Goal: Communication & Community: Participate in discussion

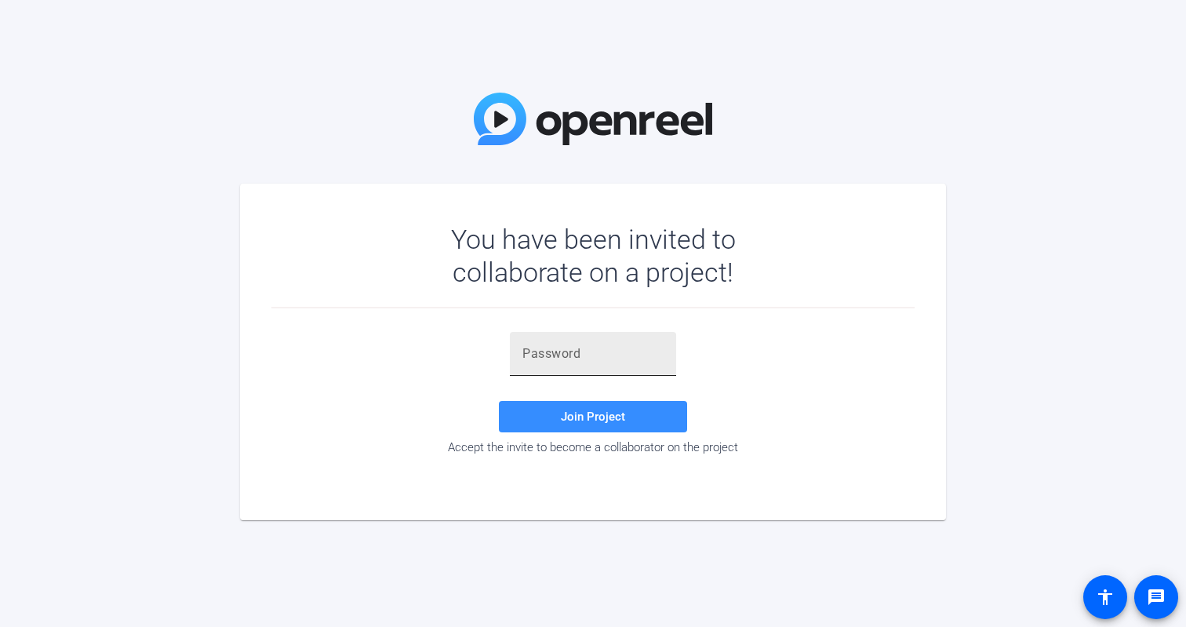
click at [527, 350] on input "text" at bounding box center [592, 353] width 141 height 19
paste input "{4'#%c"
type input "{4'#%c"
click at [583, 416] on span "Join Project" at bounding box center [593, 416] width 64 height 14
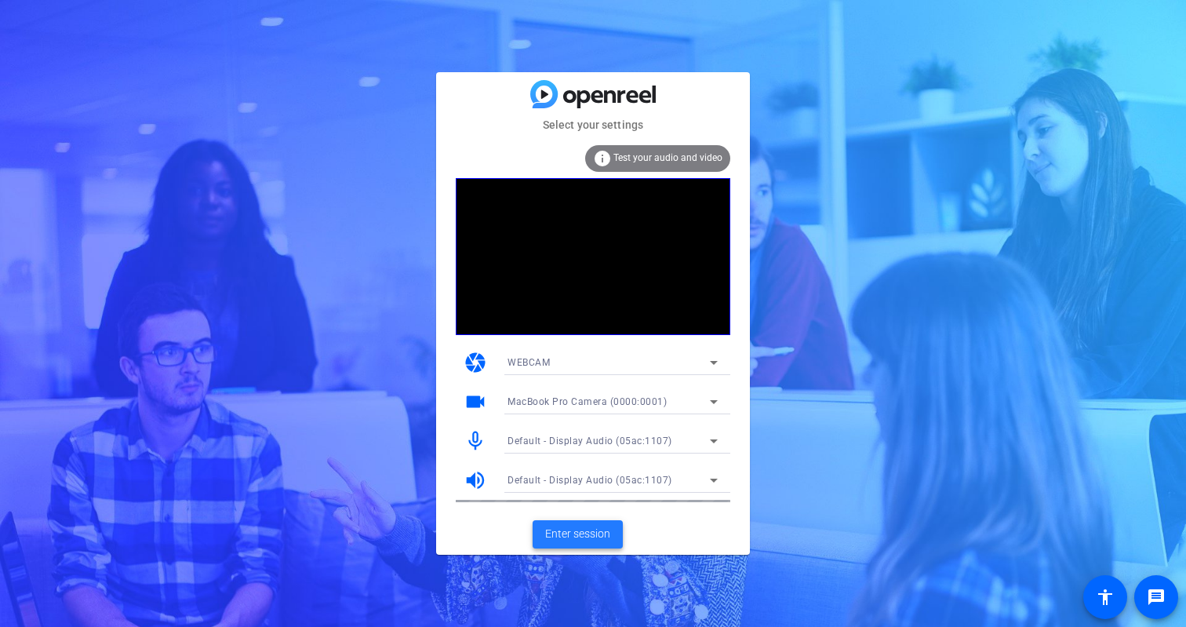
click at [568, 533] on span "Enter session" at bounding box center [577, 534] width 65 height 16
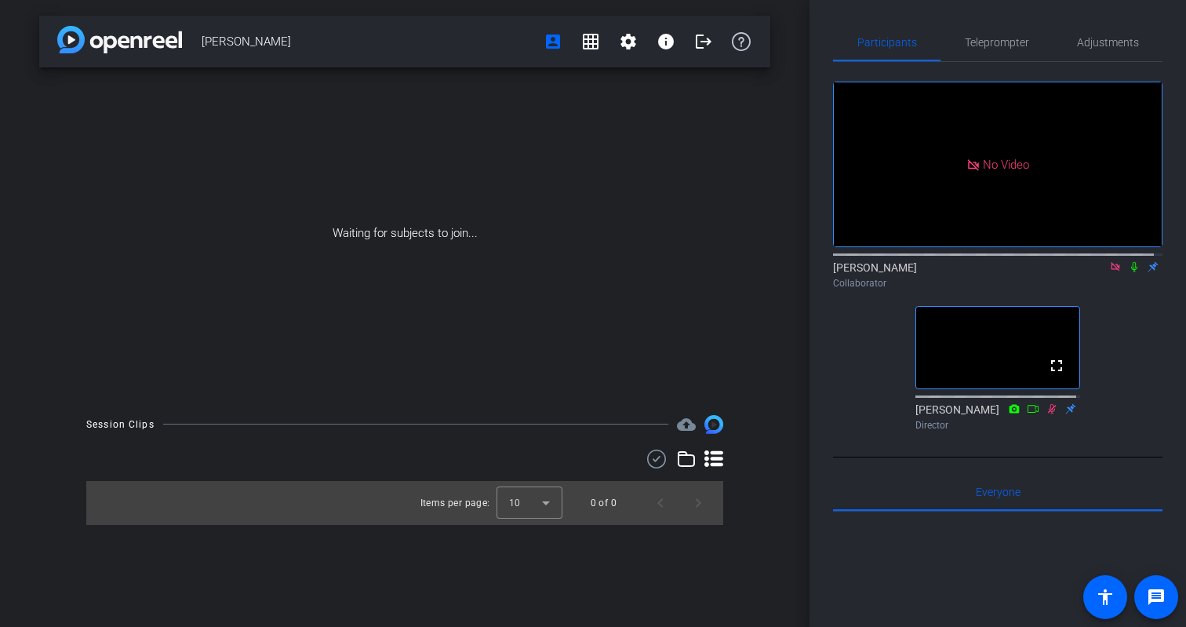
click at [1111, 271] on icon at bounding box center [1115, 266] width 9 height 9
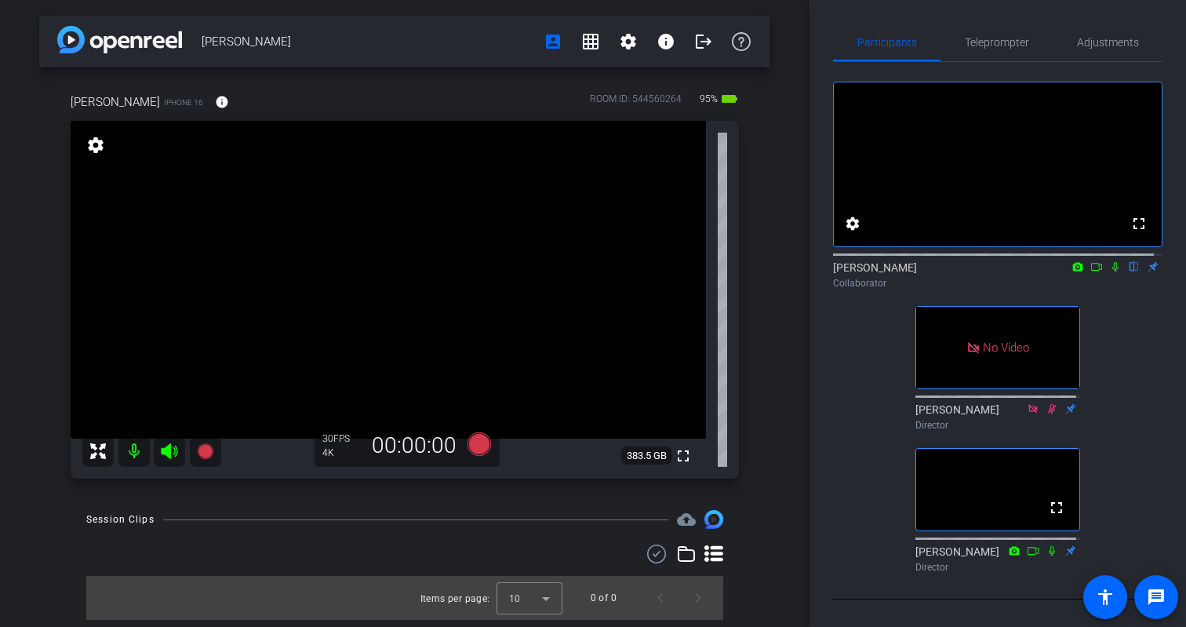
click at [1090, 272] on icon at bounding box center [1096, 266] width 13 height 11
click at [1131, 272] on icon at bounding box center [1134, 267] width 6 height 10
click at [1128, 272] on icon at bounding box center [1134, 266] width 13 height 11
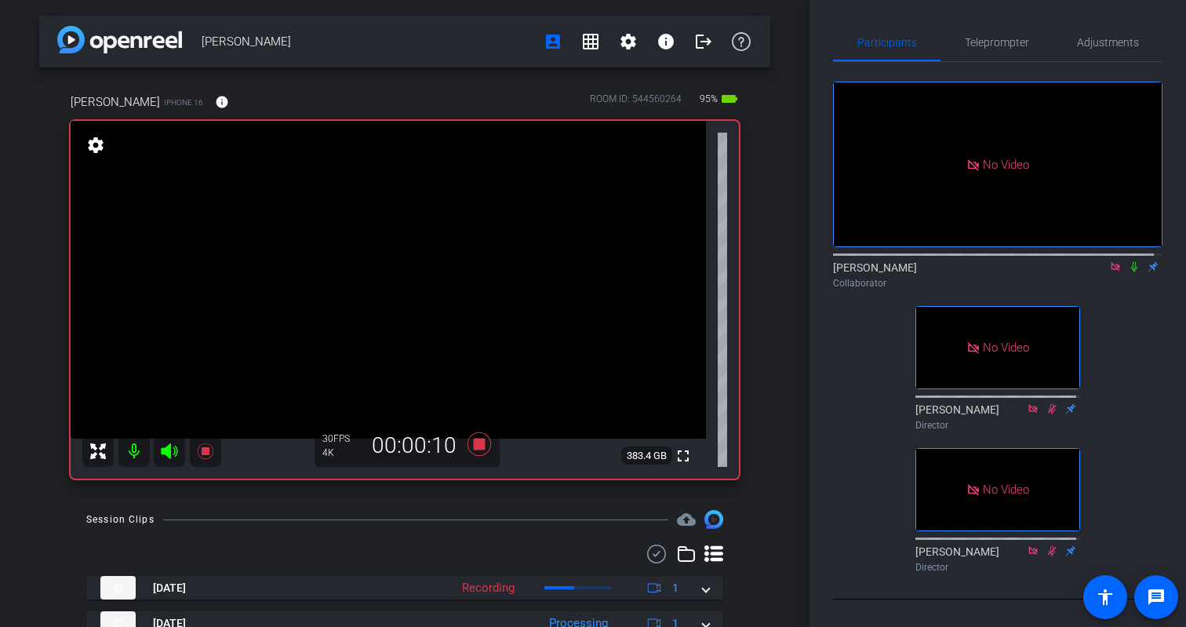
click at [1128, 272] on icon at bounding box center [1134, 266] width 13 height 11
click at [1131, 272] on icon at bounding box center [1134, 267] width 6 height 10
click at [1130, 272] on icon at bounding box center [1134, 267] width 9 height 10
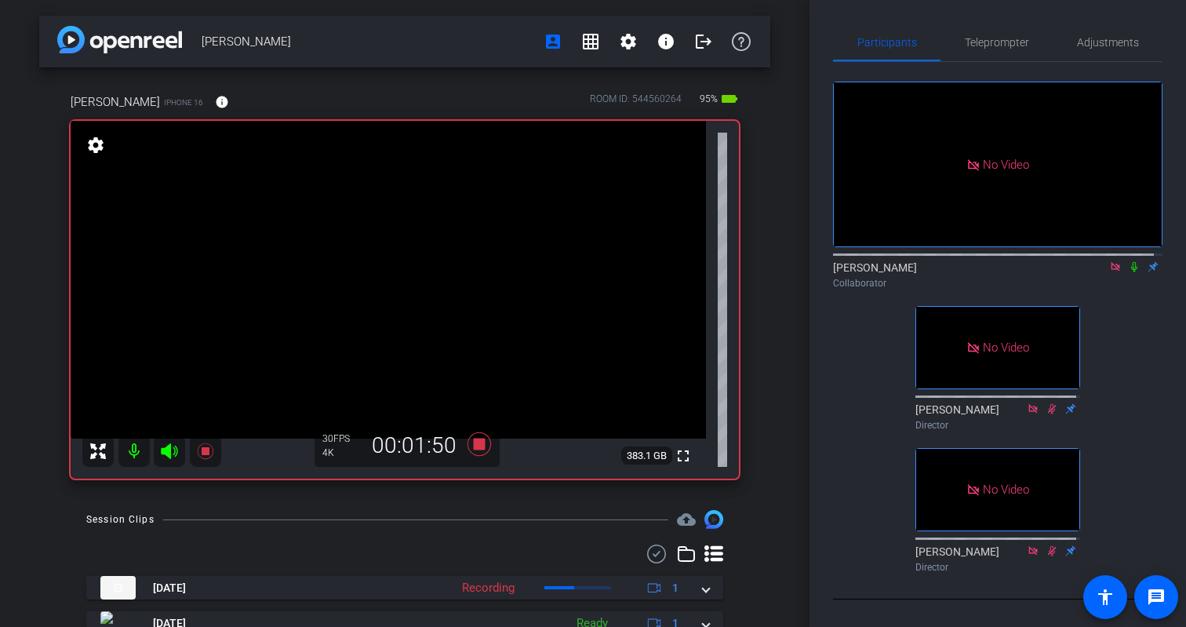
click at [1128, 272] on icon at bounding box center [1134, 266] width 13 height 11
click at [1130, 272] on icon at bounding box center [1134, 267] width 9 height 10
click at [1131, 272] on icon at bounding box center [1134, 267] width 6 height 10
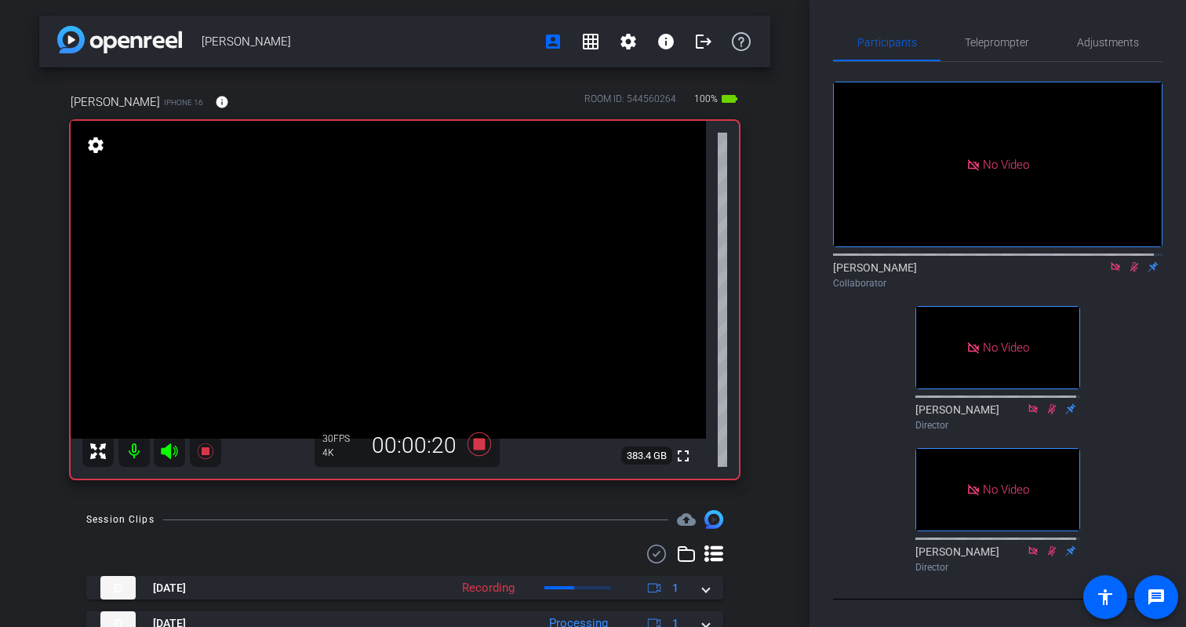
click at [1130, 272] on icon at bounding box center [1134, 267] width 9 height 10
click at [1128, 272] on icon at bounding box center [1134, 266] width 13 height 11
click at [1130, 272] on icon at bounding box center [1134, 267] width 9 height 10
click at [1128, 272] on icon at bounding box center [1134, 266] width 13 height 11
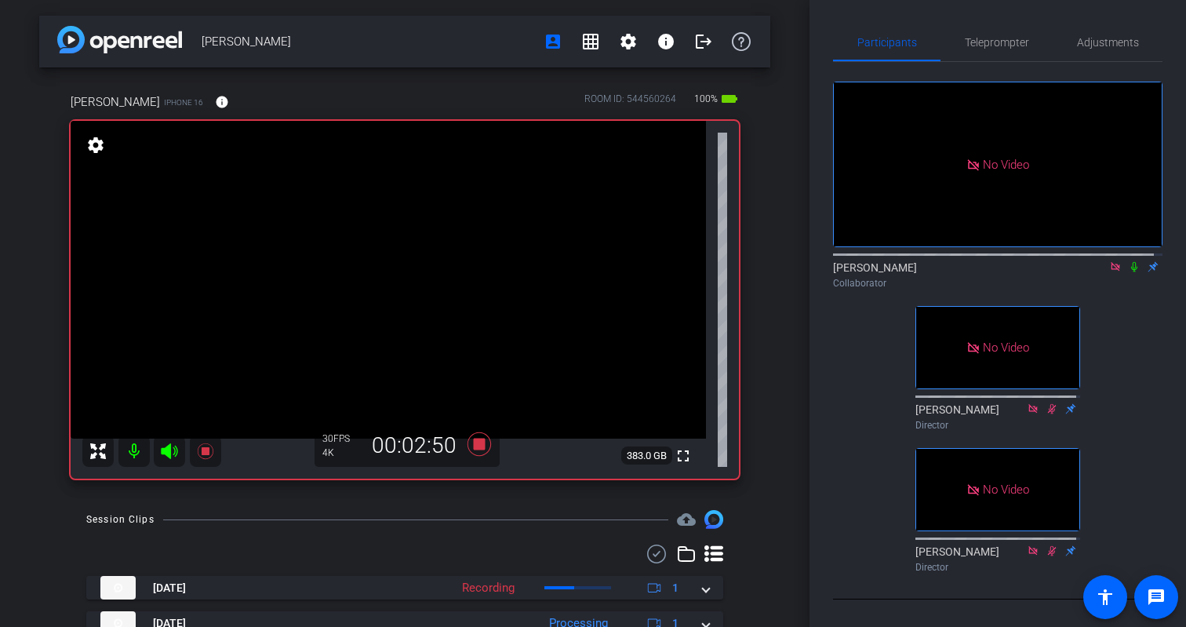
click at [1128, 272] on icon at bounding box center [1134, 266] width 13 height 11
click at [1131, 272] on icon at bounding box center [1134, 267] width 6 height 10
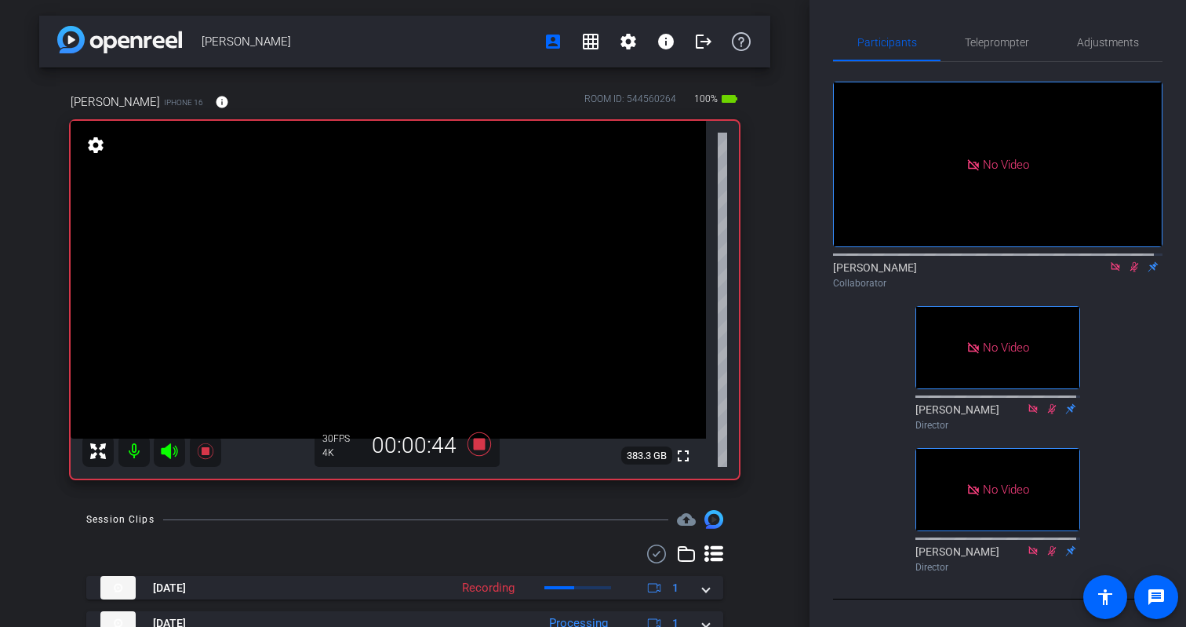
click at [1128, 272] on icon at bounding box center [1134, 266] width 13 height 11
click at [1130, 272] on icon at bounding box center [1134, 267] width 9 height 10
click at [1128, 272] on icon at bounding box center [1134, 266] width 13 height 11
click at [1130, 272] on icon at bounding box center [1134, 267] width 9 height 10
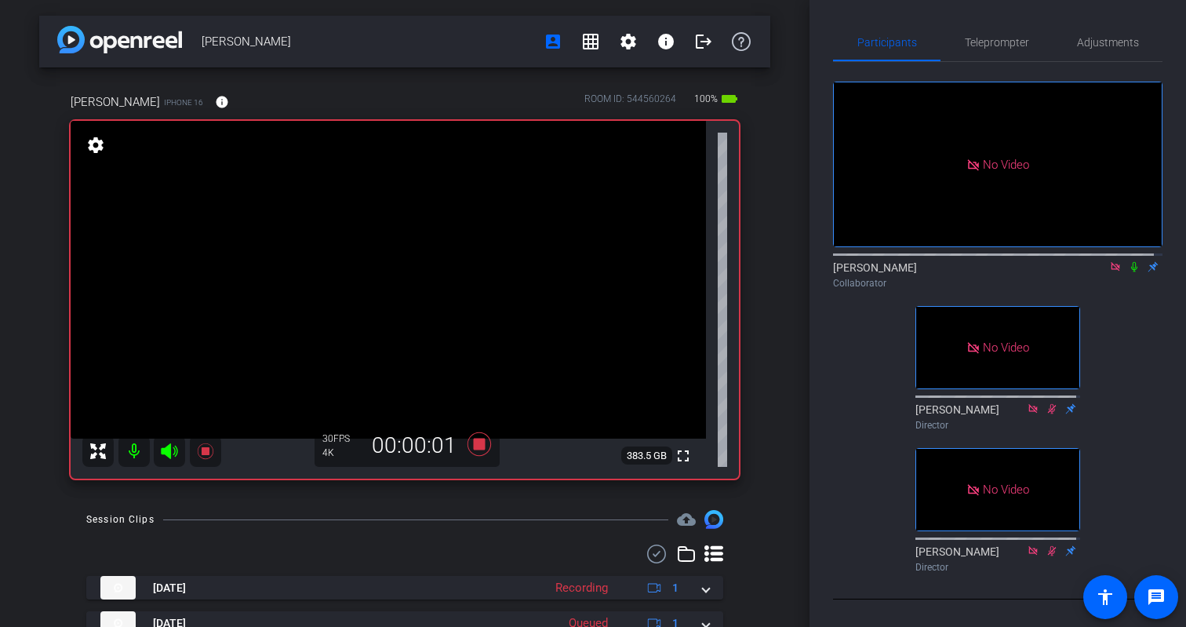
click at [1131, 272] on icon at bounding box center [1134, 267] width 6 height 10
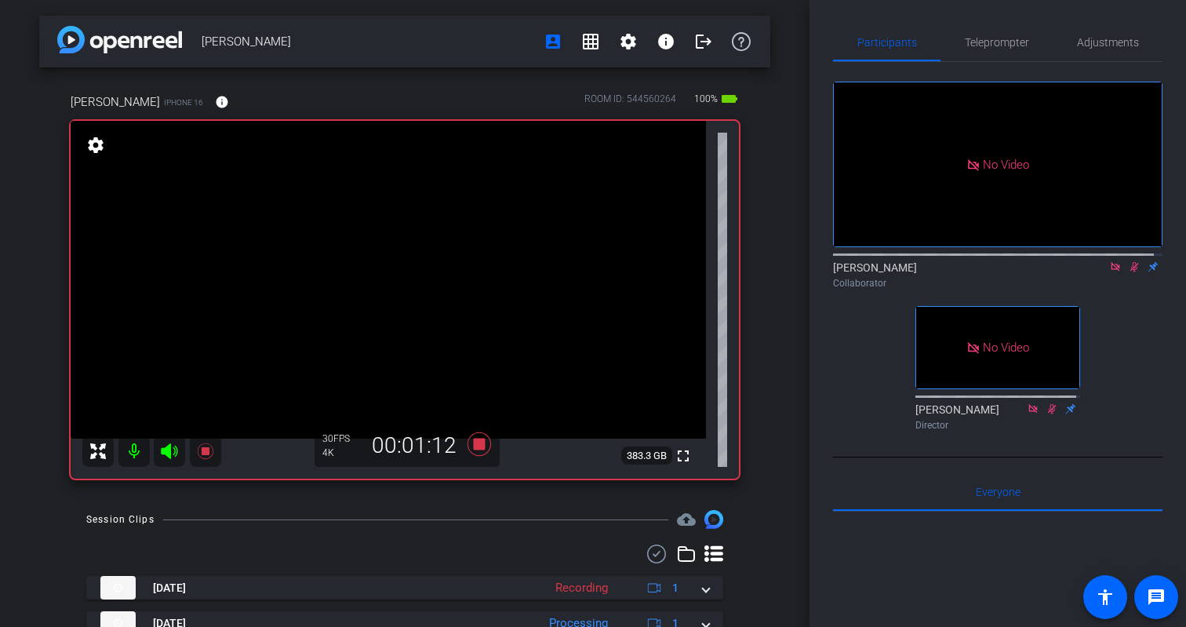
click at [1128, 272] on icon at bounding box center [1134, 266] width 13 height 11
click at [1130, 272] on icon at bounding box center [1134, 267] width 9 height 10
click at [1128, 272] on icon at bounding box center [1134, 266] width 13 height 11
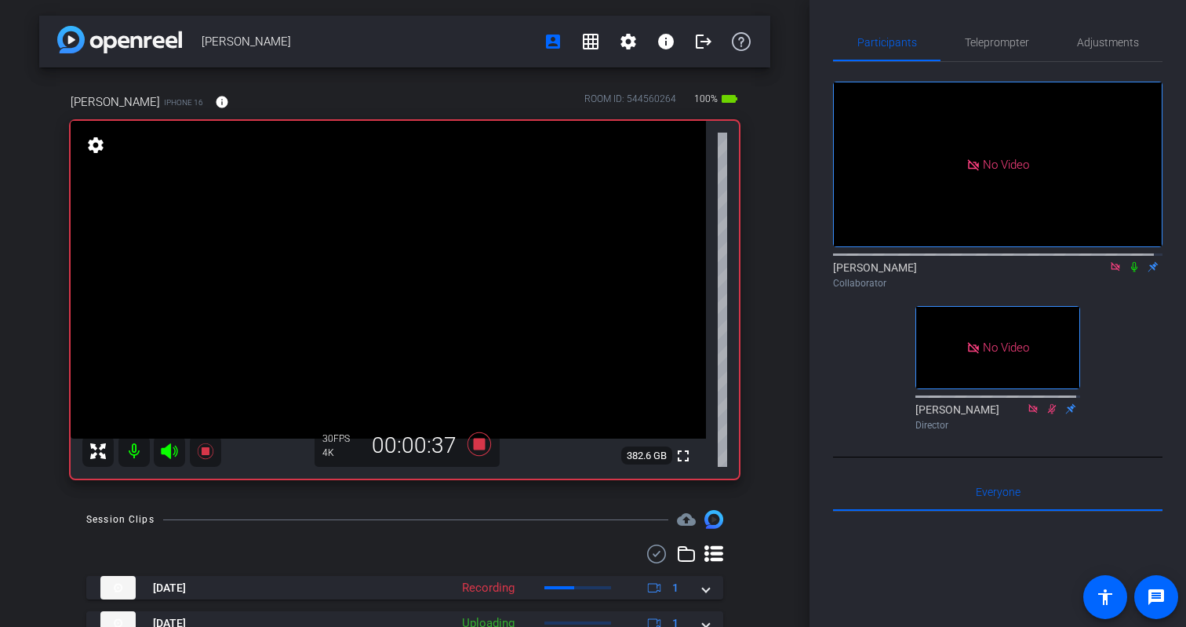
click at [1131, 272] on icon at bounding box center [1134, 267] width 6 height 10
click at [1123, 289] on div "[PERSON_NAME] Collaborator" at bounding box center [997, 275] width 329 height 31
click at [1130, 272] on icon at bounding box center [1134, 267] width 9 height 10
click at [1128, 272] on icon at bounding box center [1134, 266] width 13 height 11
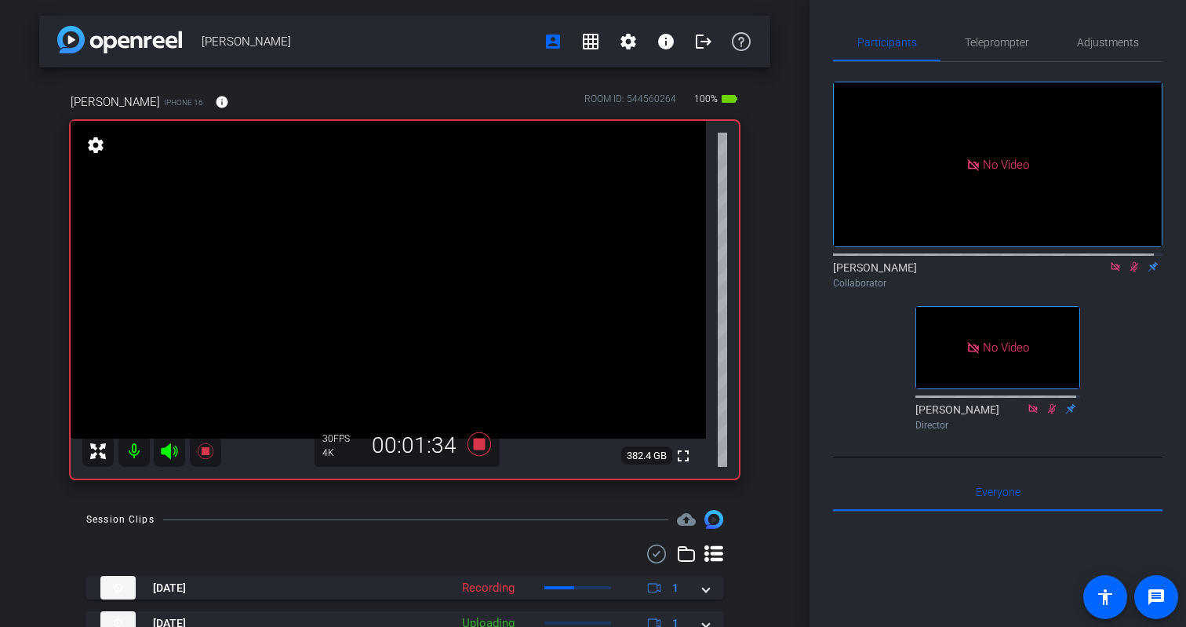
click at [1128, 272] on icon at bounding box center [1134, 266] width 13 height 11
click at [1130, 272] on icon at bounding box center [1134, 267] width 9 height 10
click at [1131, 272] on icon at bounding box center [1134, 267] width 6 height 10
click at [1128, 272] on icon at bounding box center [1134, 266] width 13 height 11
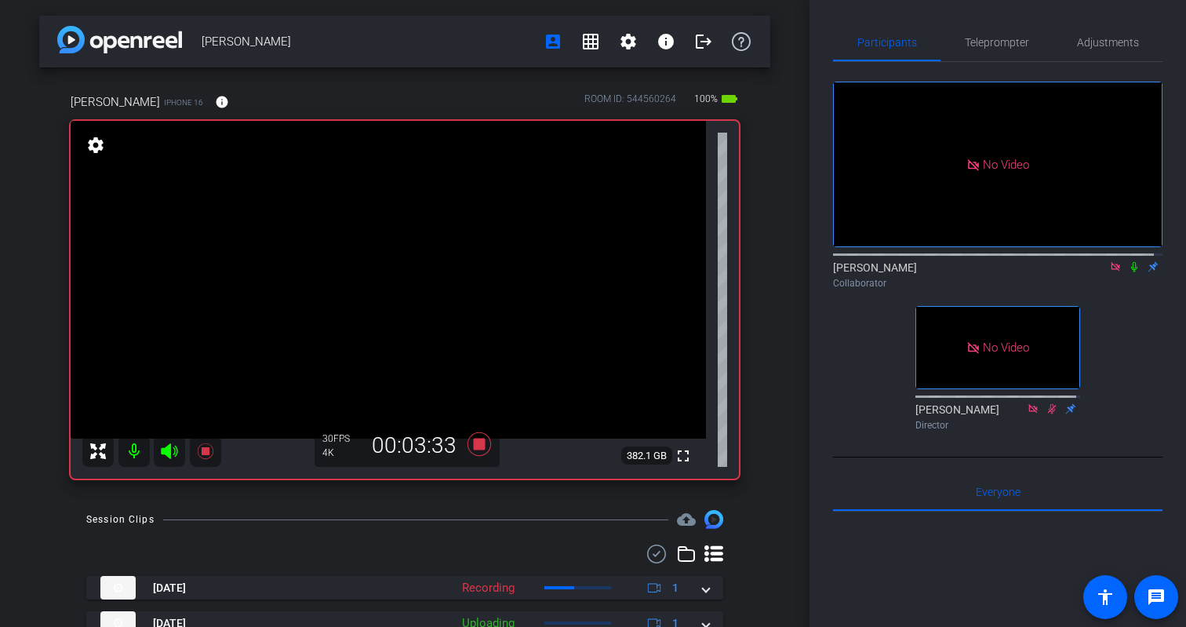
click at [1128, 272] on icon at bounding box center [1134, 266] width 13 height 11
click at [1130, 272] on icon at bounding box center [1134, 267] width 9 height 10
click at [1129, 272] on icon at bounding box center [1134, 266] width 13 height 11
click at [1130, 272] on icon at bounding box center [1134, 267] width 9 height 10
click at [1128, 272] on icon at bounding box center [1134, 266] width 13 height 11
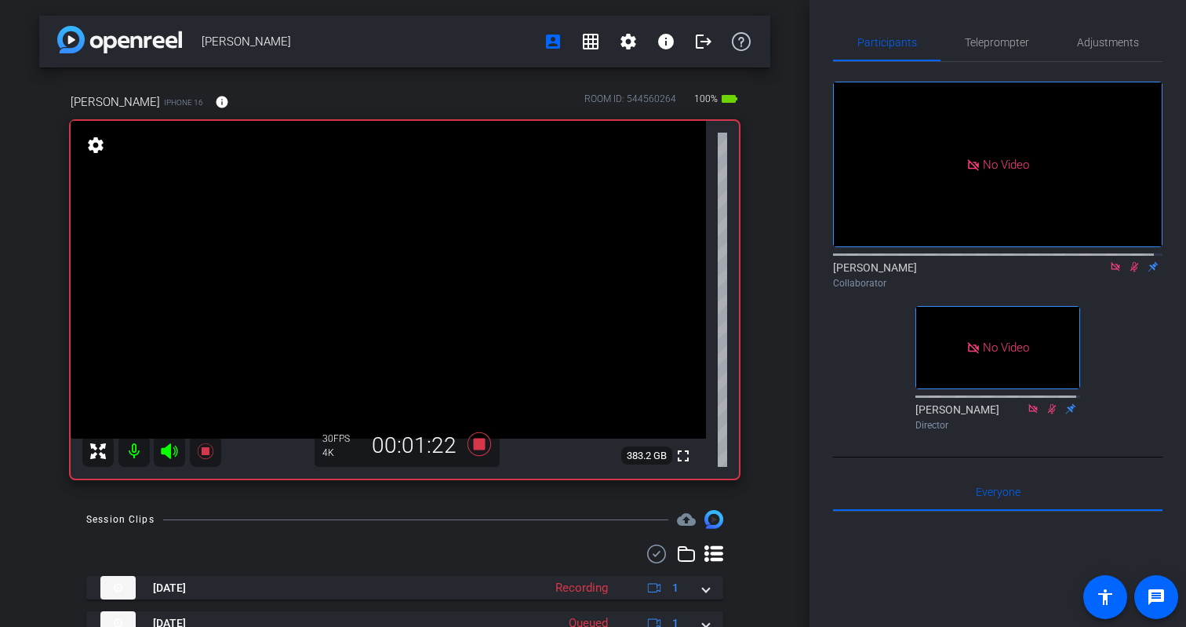
click at [1130, 272] on icon at bounding box center [1134, 267] width 9 height 10
click at [1128, 272] on icon at bounding box center [1134, 266] width 13 height 11
click at [1130, 272] on icon at bounding box center [1134, 267] width 9 height 10
click at [1128, 272] on icon at bounding box center [1134, 266] width 13 height 11
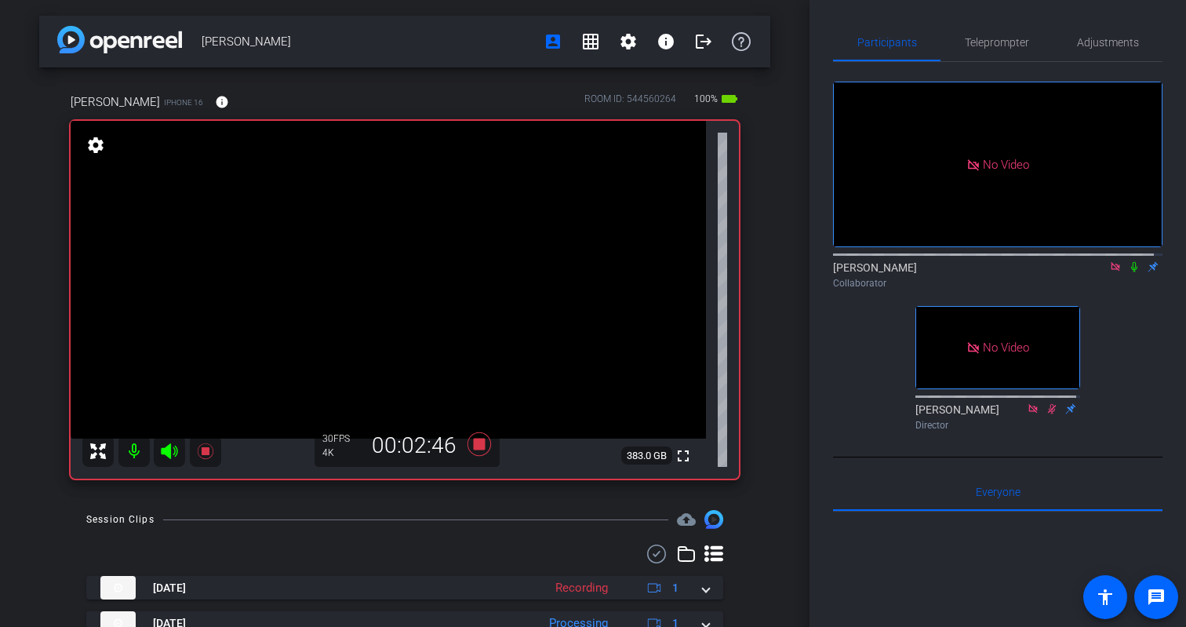
click at [1131, 272] on icon at bounding box center [1134, 267] width 6 height 10
click at [1130, 272] on icon at bounding box center [1134, 267] width 9 height 10
click at [1131, 272] on icon at bounding box center [1134, 267] width 6 height 10
click at [1130, 272] on icon at bounding box center [1134, 267] width 9 height 10
click at [1131, 272] on icon at bounding box center [1134, 267] width 6 height 10
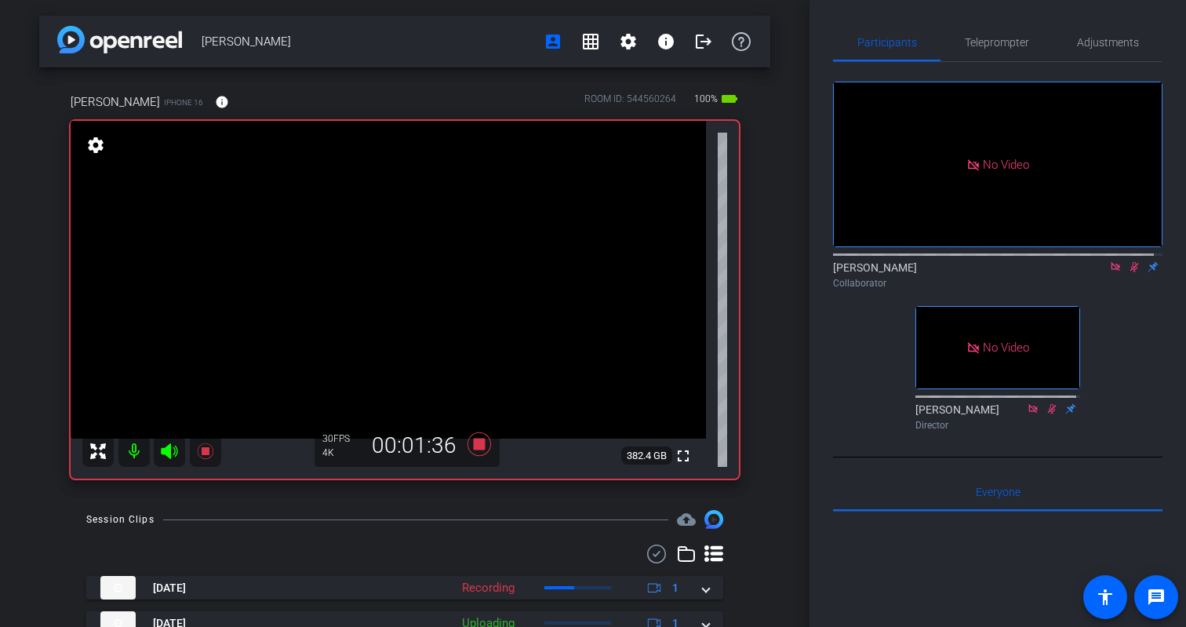
click at [1130, 272] on icon at bounding box center [1134, 267] width 9 height 10
click at [1128, 272] on icon at bounding box center [1134, 266] width 13 height 11
click at [1130, 272] on icon at bounding box center [1134, 267] width 9 height 10
click at [1128, 272] on icon at bounding box center [1134, 266] width 13 height 11
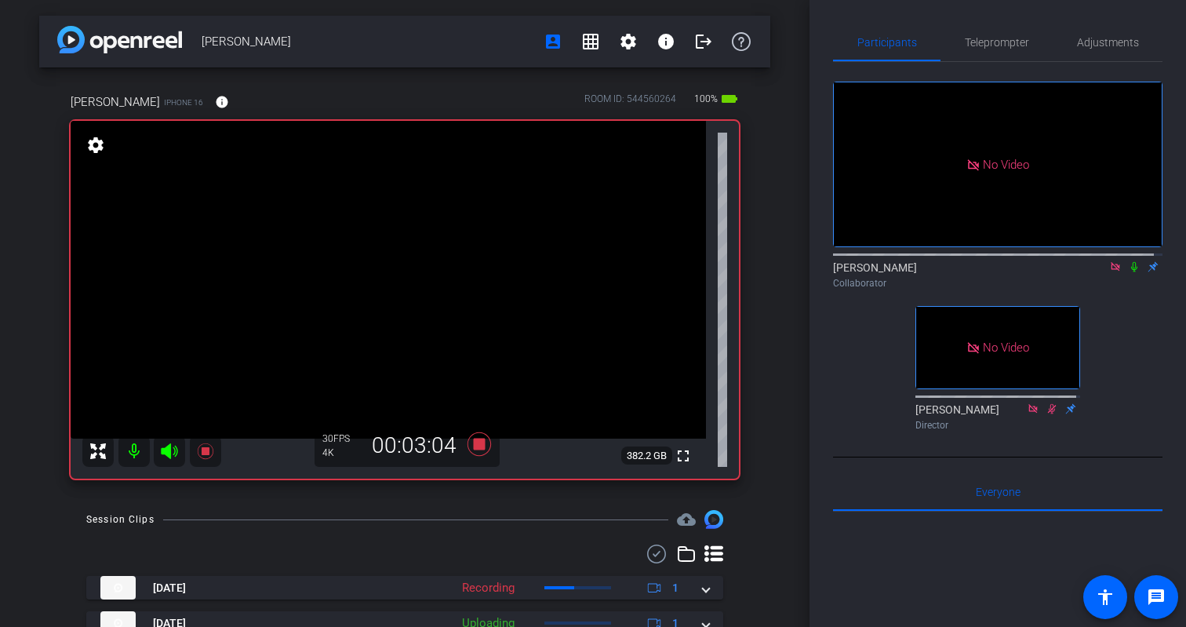
click at [1128, 272] on icon at bounding box center [1134, 266] width 13 height 11
click at [1130, 272] on icon at bounding box center [1134, 267] width 9 height 10
click at [1128, 272] on icon at bounding box center [1134, 266] width 13 height 11
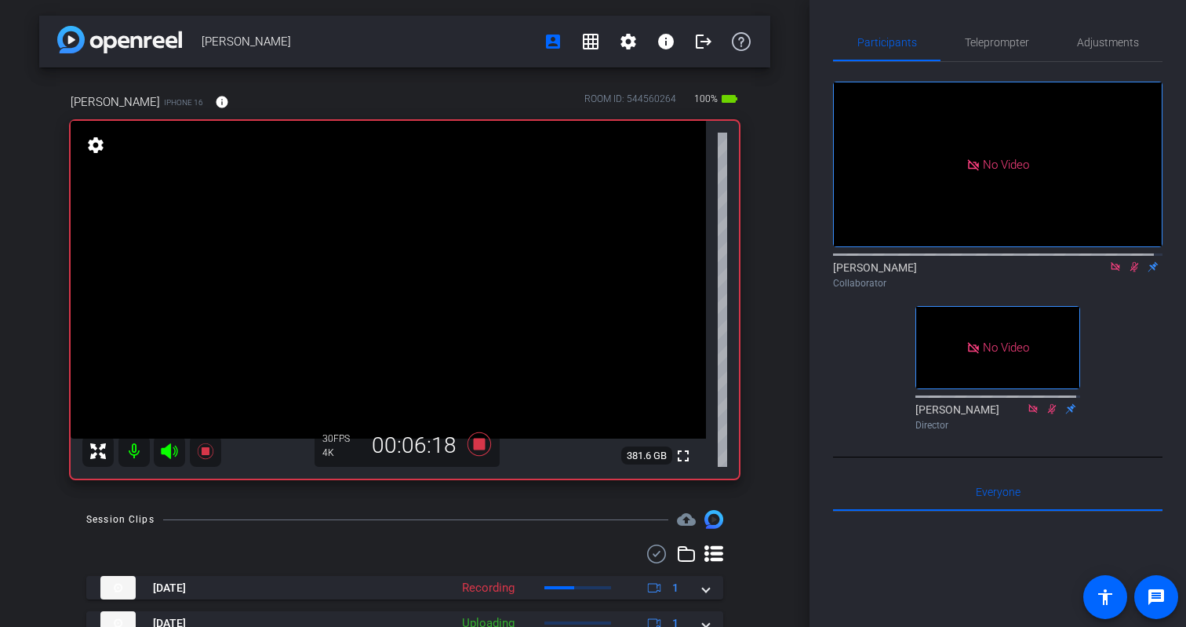
click at [1130, 272] on icon at bounding box center [1134, 267] width 9 height 10
click at [1130, 272] on icon at bounding box center [1134, 266] width 13 height 11
click at [1128, 272] on icon at bounding box center [1134, 266] width 13 height 11
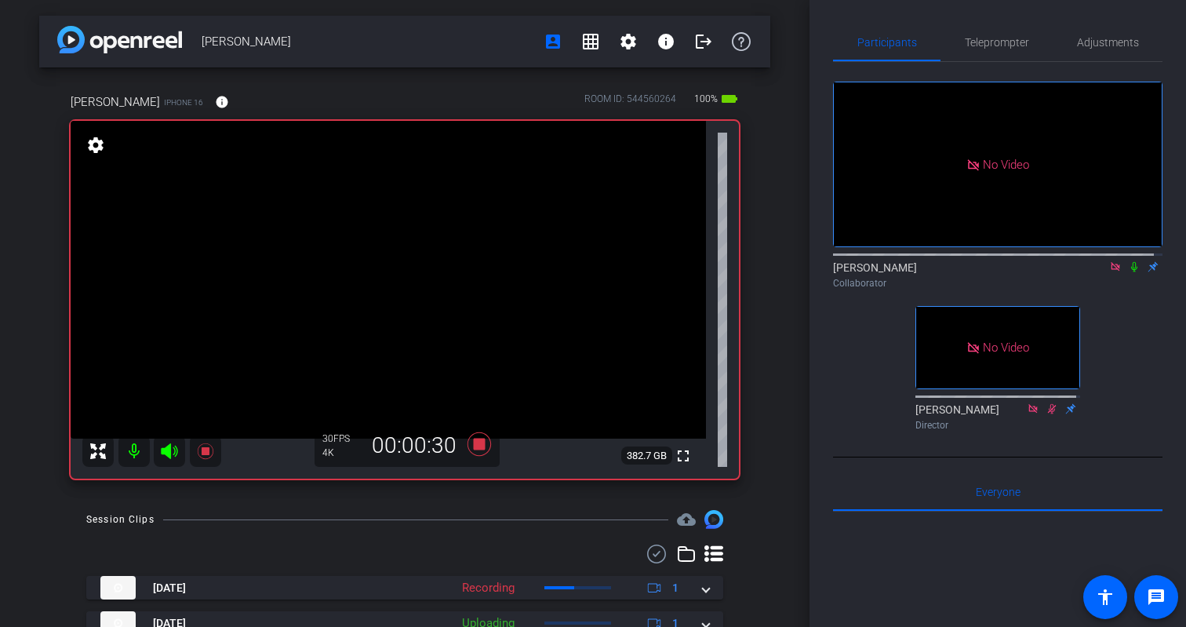
click at [1131, 272] on icon at bounding box center [1134, 267] width 6 height 10
click at [1130, 272] on icon at bounding box center [1134, 267] width 9 height 10
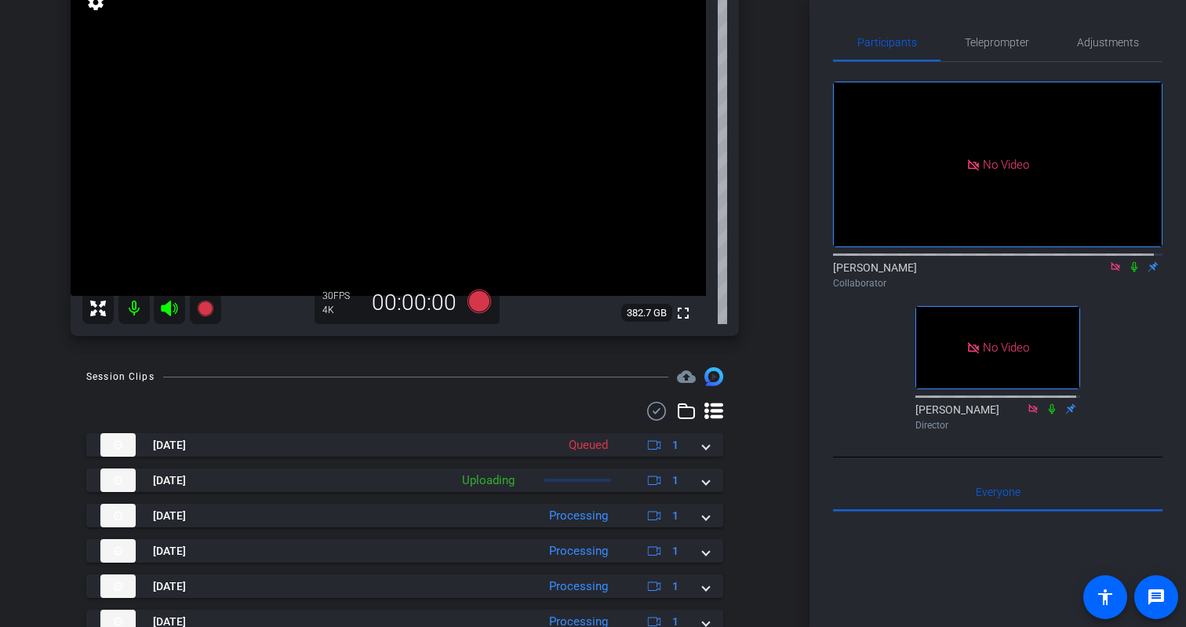
scroll to position [144, 0]
click at [1111, 272] on icon at bounding box center [1115, 266] width 13 height 11
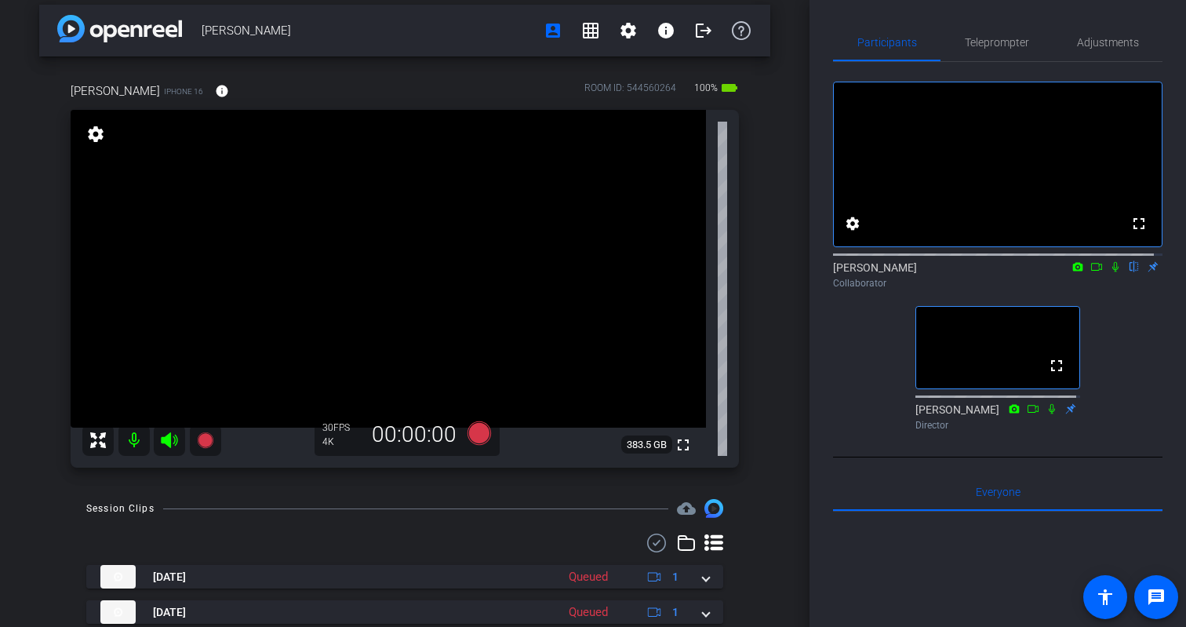
scroll to position [0, 0]
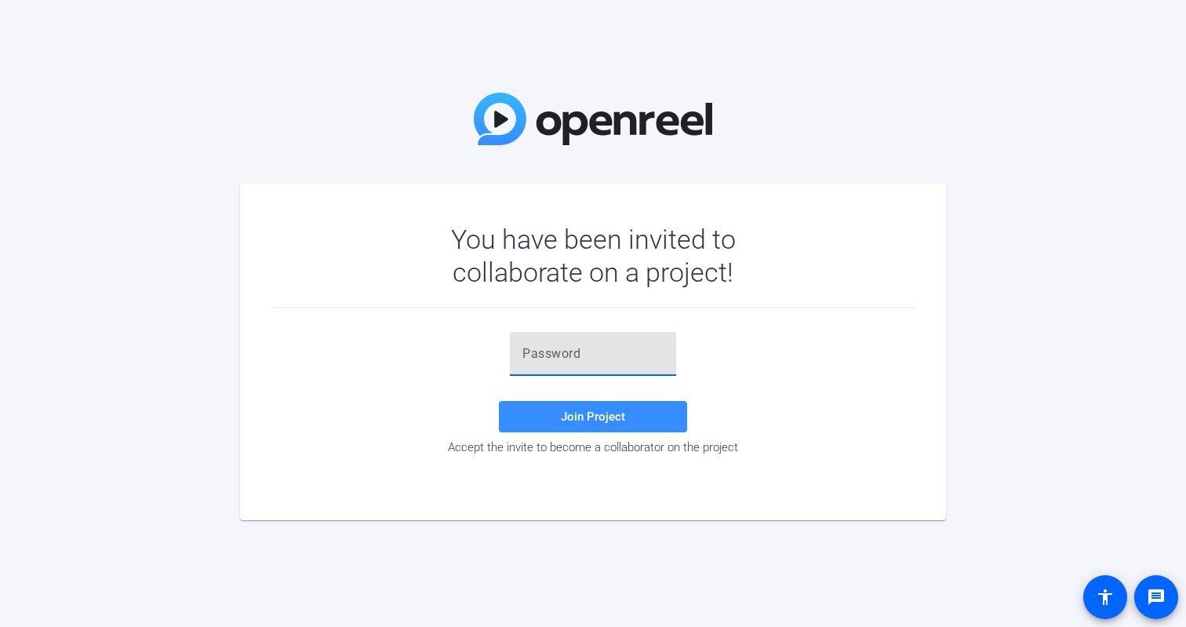
click at [531, 348] on input "text" at bounding box center [592, 353] width 141 height 19
paste input "Uj6P52"
type input "Uj6P52"
click at [577, 420] on span "Join Project" at bounding box center [593, 416] width 64 height 14
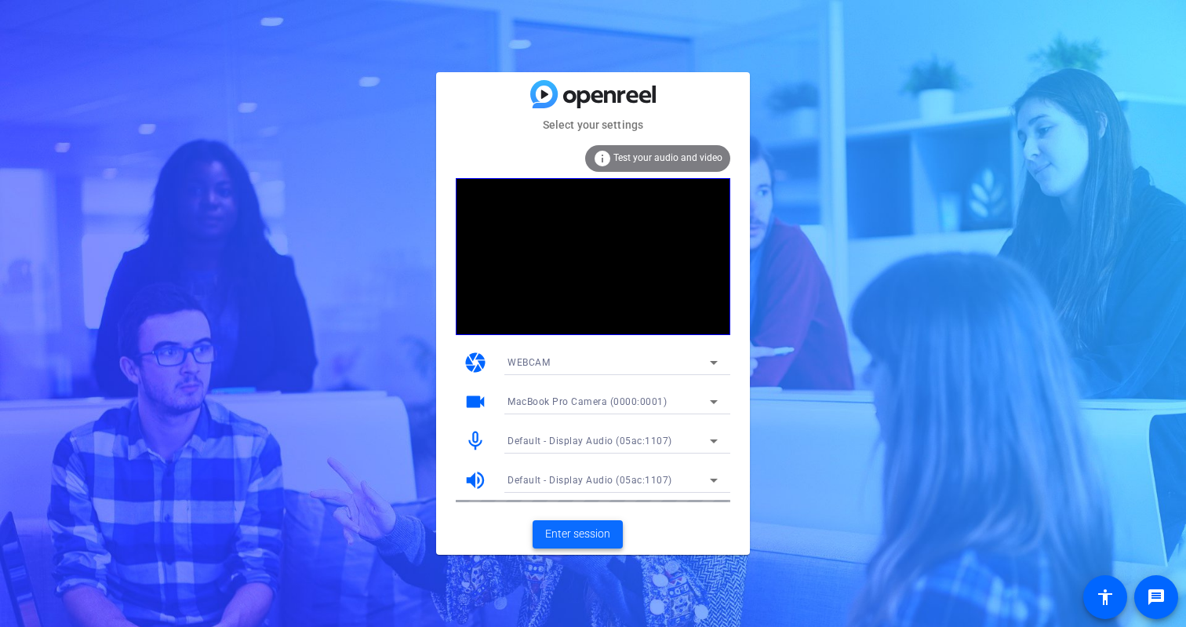
click at [575, 538] on span "Enter session" at bounding box center [577, 534] width 65 height 16
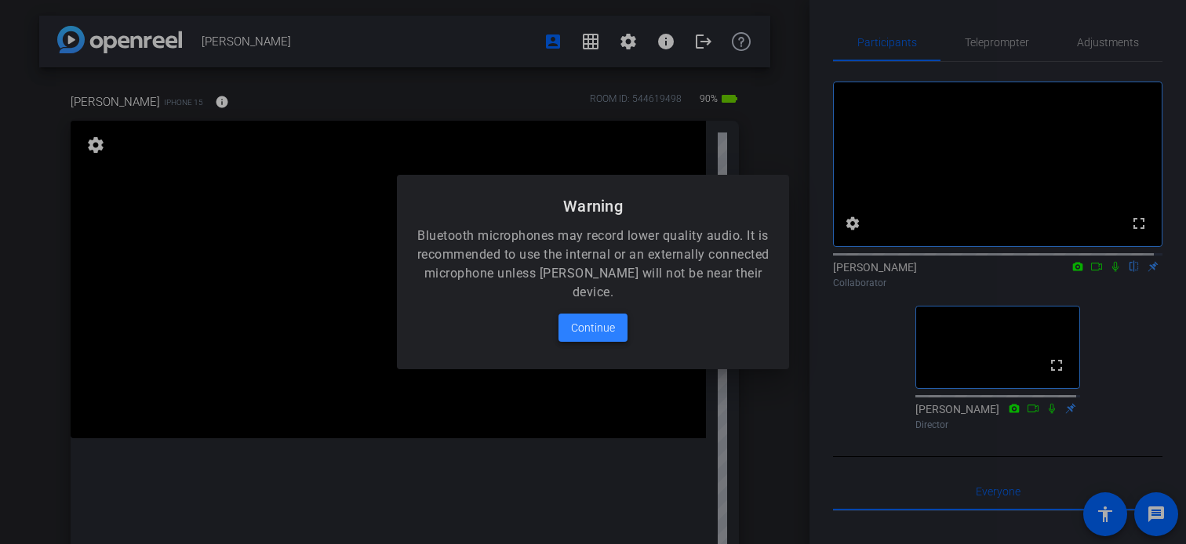
click at [584, 329] on span "Continue" at bounding box center [593, 327] width 44 height 19
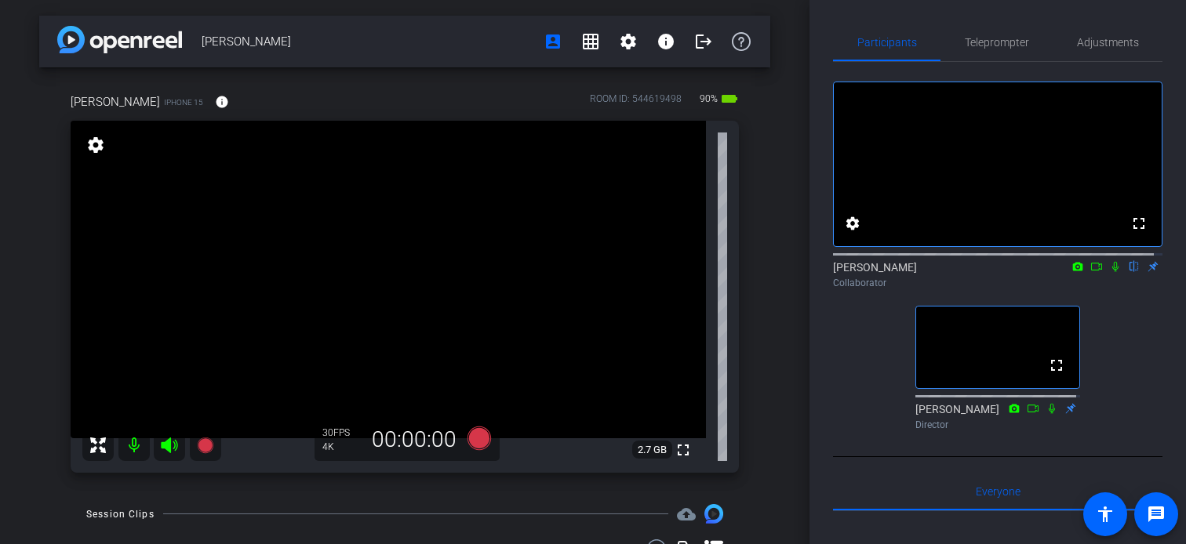
click at [1090, 272] on icon at bounding box center [1096, 266] width 13 height 11
click at [1130, 272] on icon at bounding box center [1134, 266] width 13 height 11
click at [1130, 272] on icon at bounding box center [1134, 267] width 9 height 10
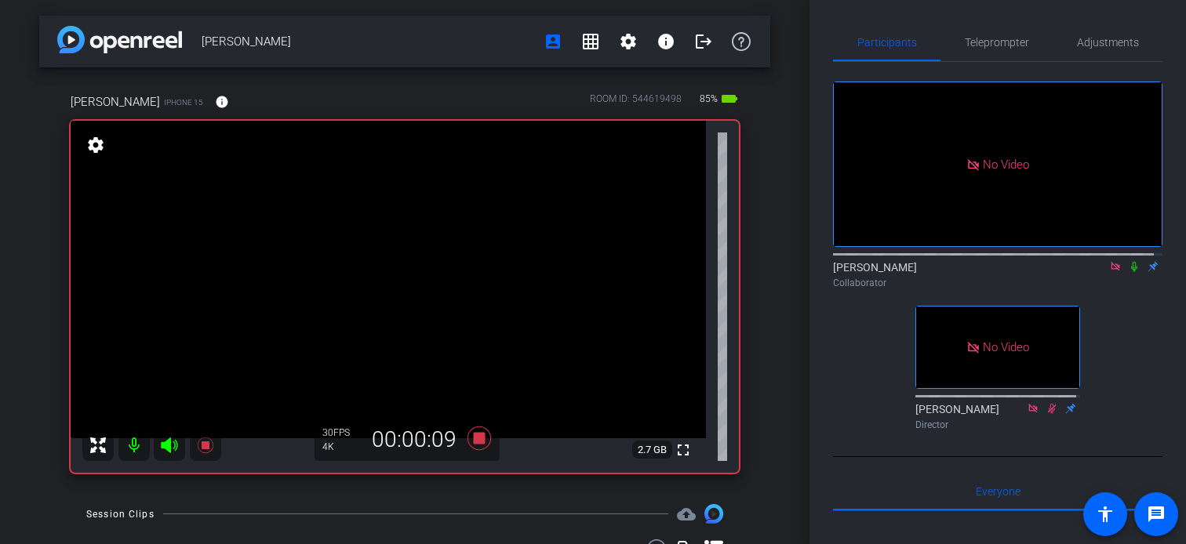
click at [1128, 272] on icon at bounding box center [1134, 266] width 13 height 11
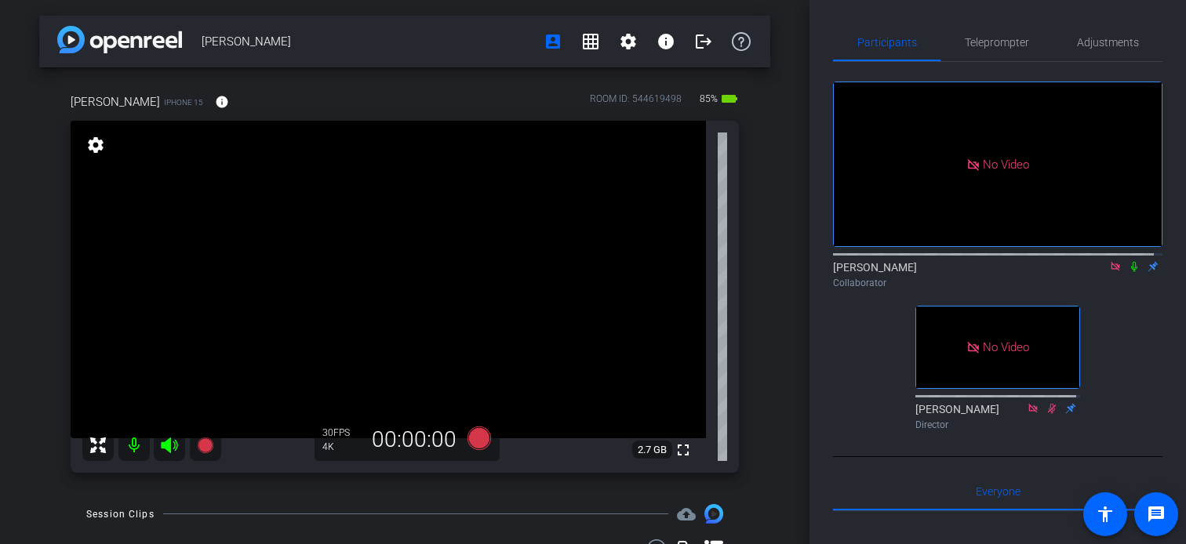
click at [1128, 272] on icon at bounding box center [1134, 266] width 13 height 11
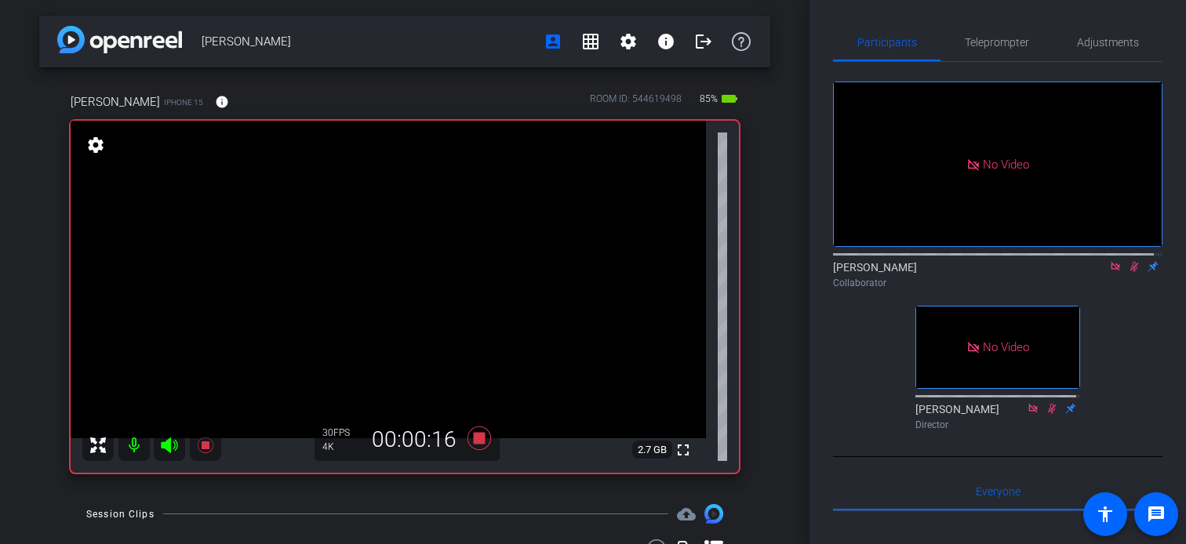
click at [1128, 272] on icon at bounding box center [1134, 266] width 13 height 11
click at [1130, 272] on icon at bounding box center [1134, 266] width 13 height 11
click at [1131, 272] on icon at bounding box center [1134, 267] width 6 height 10
click at [1130, 272] on icon at bounding box center [1134, 267] width 9 height 10
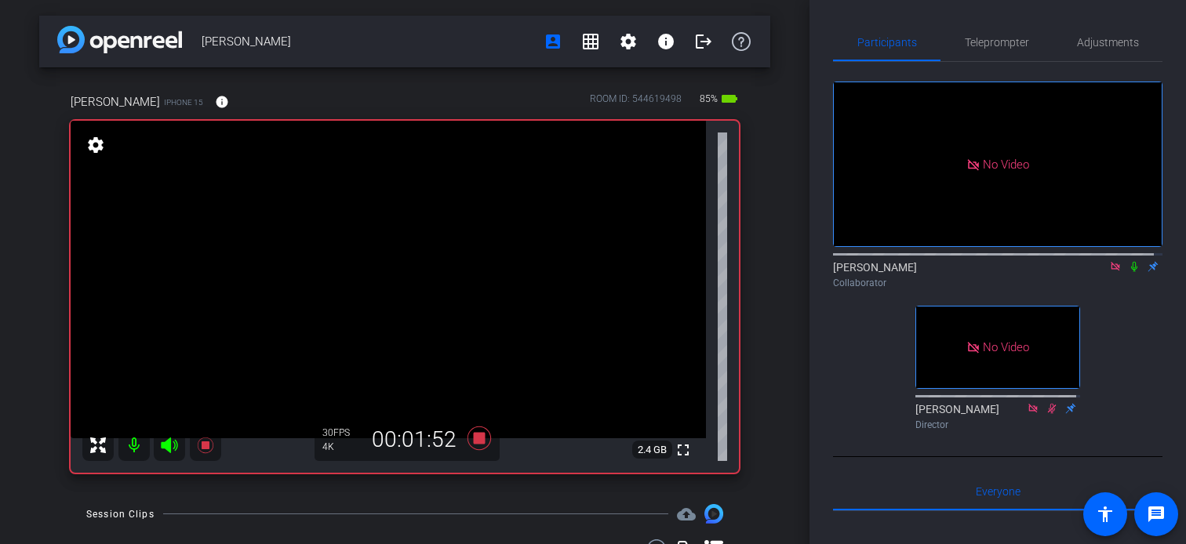
click at [1131, 272] on icon at bounding box center [1134, 267] width 6 height 10
click at [1128, 272] on icon at bounding box center [1134, 266] width 13 height 11
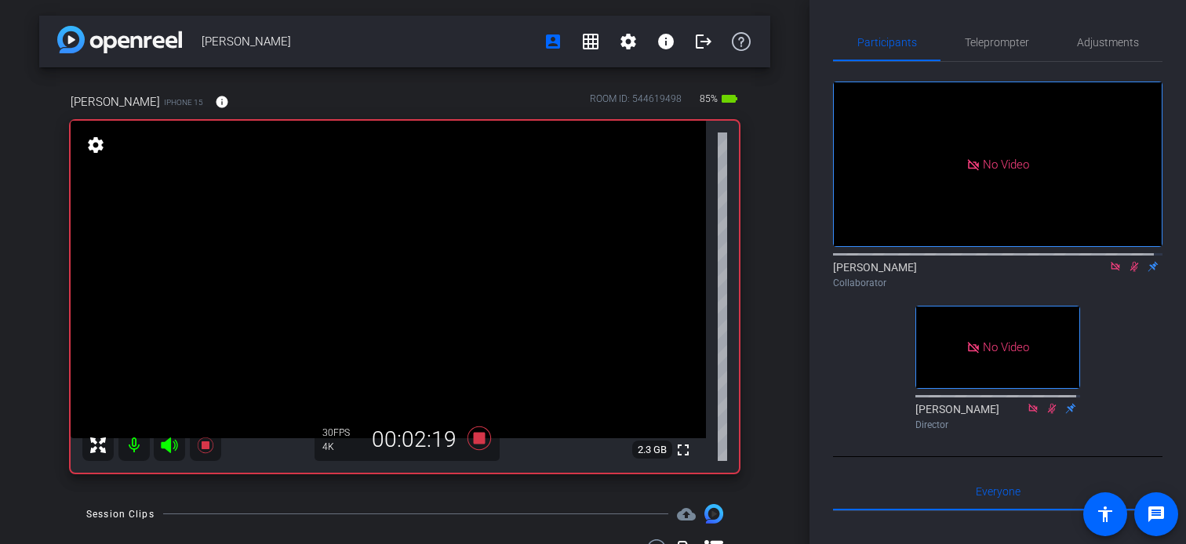
click at [1128, 272] on icon at bounding box center [1134, 266] width 13 height 11
click at [1130, 272] on icon at bounding box center [1134, 267] width 9 height 10
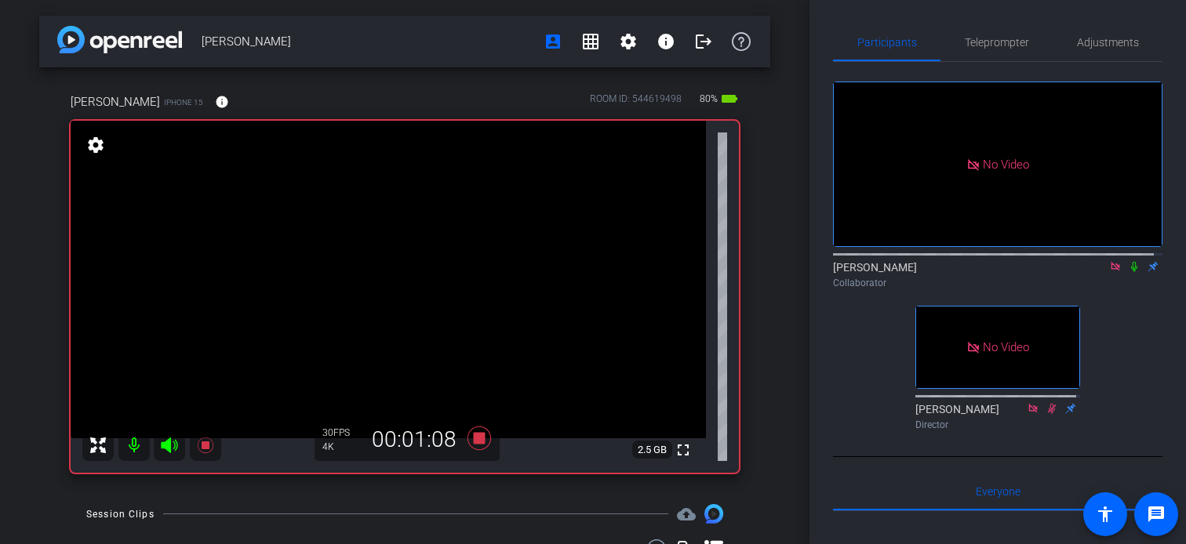
click at [1129, 274] on mat-icon at bounding box center [1134, 267] width 19 height 14
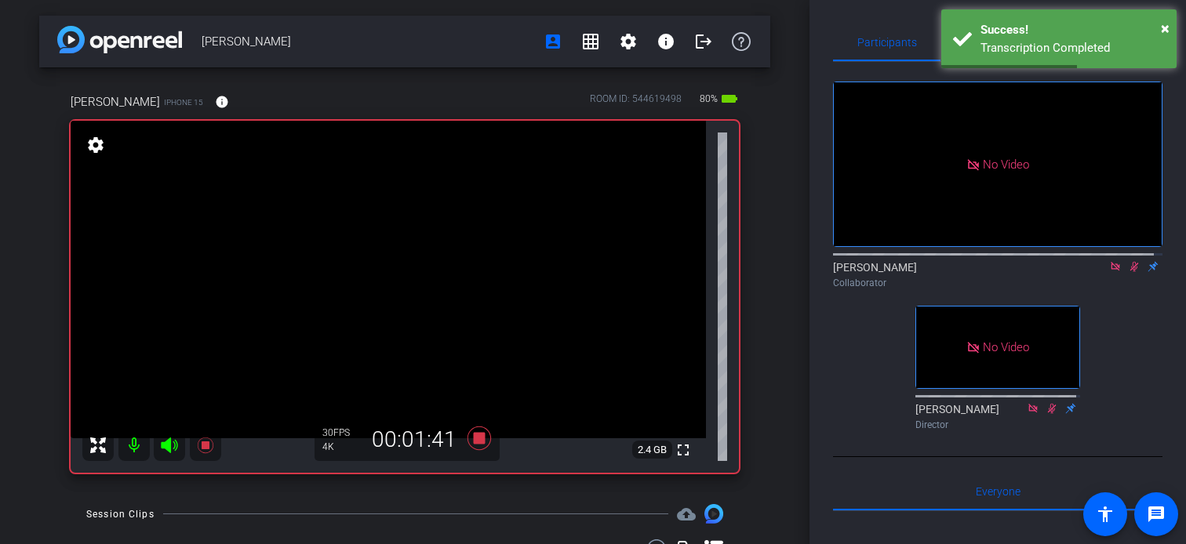
click at [1130, 272] on icon at bounding box center [1134, 267] width 9 height 10
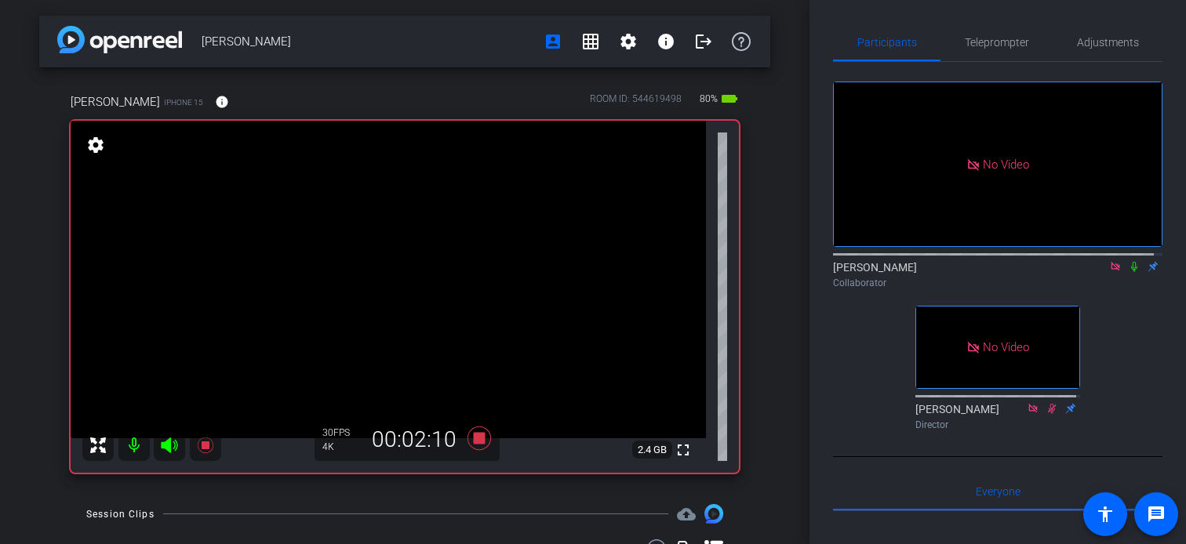
click at [1128, 272] on icon at bounding box center [1134, 266] width 13 height 11
click at [1137, 290] on div "Collaborator" at bounding box center [997, 283] width 329 height 14
click at [1128, 272] on icon at bounding box center [1134, 266] width 13 height 11
click at [1131, 272] on icon at bounding box center [1134, 267] width 6 height 10
click at [1129, 272] on icon at bounding box center [1134, 266] width 13 height 11
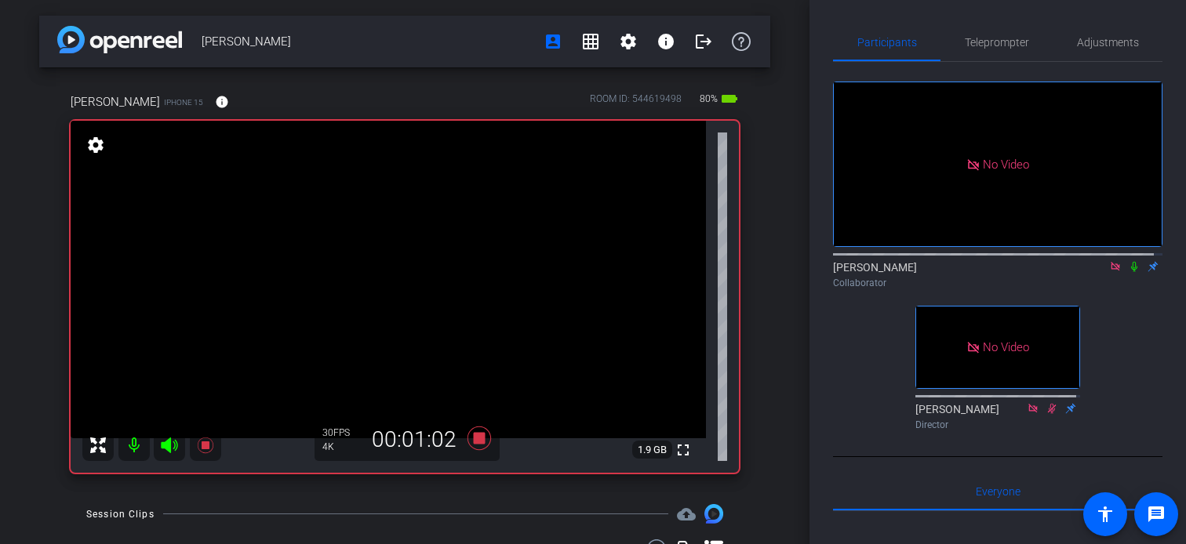
click at [1128, 272] on icon at bounding box center [1134, 266] width 13 height 11
click at [1130, 272] on icon at bounding box center [1134, 267] width 9 height 10
click at [1128, 272] on icon at bounding box center [1134, 266] width 13 height 11
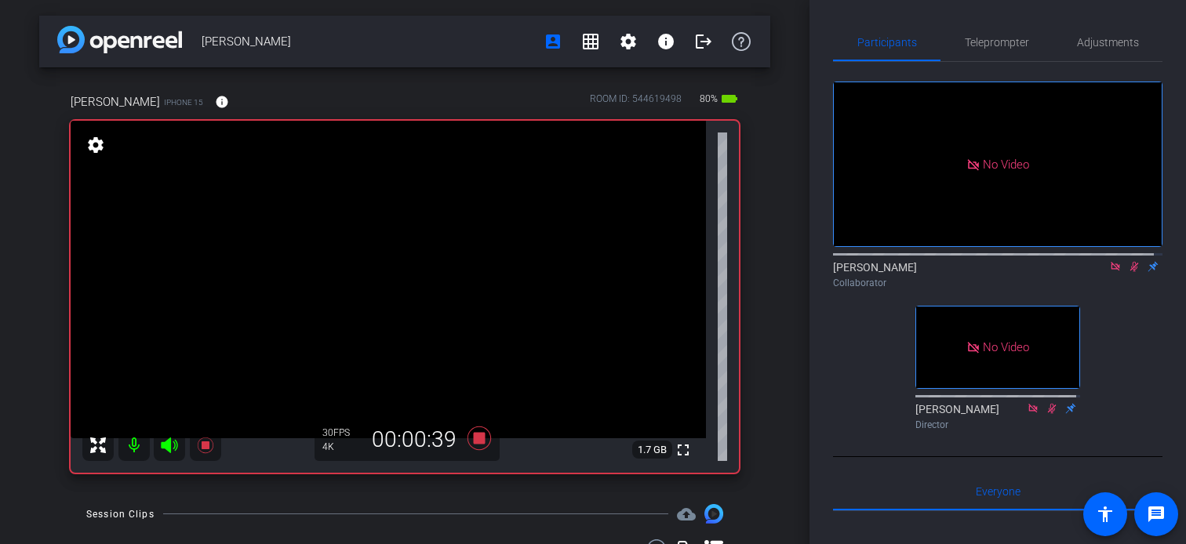
click at [1130, 272] on icon at bounding box center [1134, 267] width 9 height 10
click at [1128, 272] on icon at bounding box center [1134, 266] width 13 height 11
click at [1130, 272] on icon at bounding box center [1134, 267] width 9 height 10
click at [1128, 272] on icon at bounding box center [1134, 266] width 13 height 11
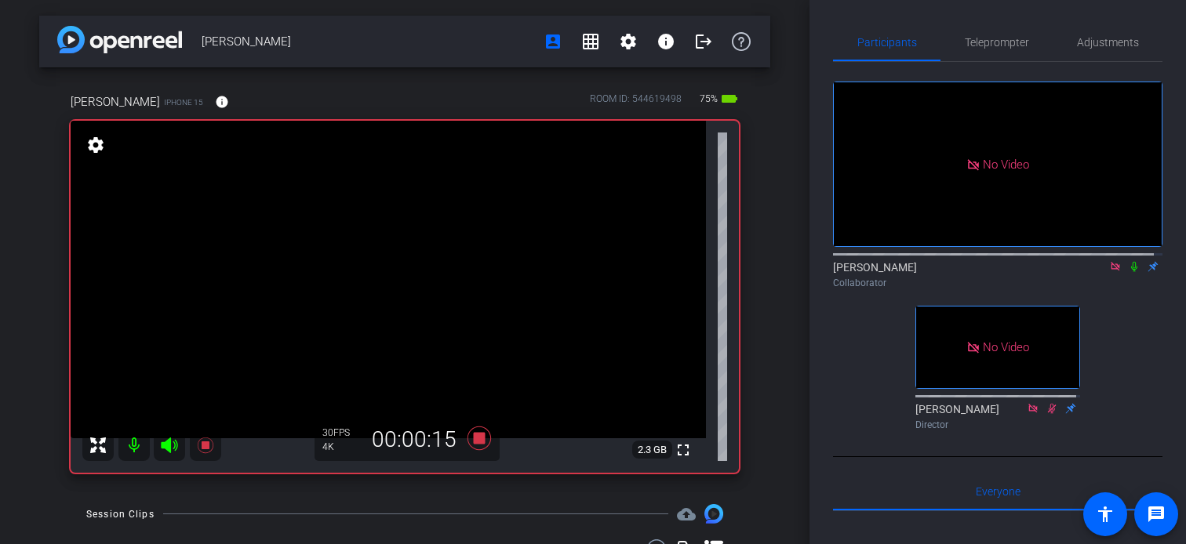
click at [1128, 272] on icon at bounding box center [1134, 266] width 13 height 11
click at [1125, 274] on mat-icon at bounding box center [1134, 267] width 19 height 14
click at [1130, 272] on icon at bounding box center [1134, 267] width 9 height 10
click at [1131, 272] on icon at bounding box center [1134, 267] width 6 height 10
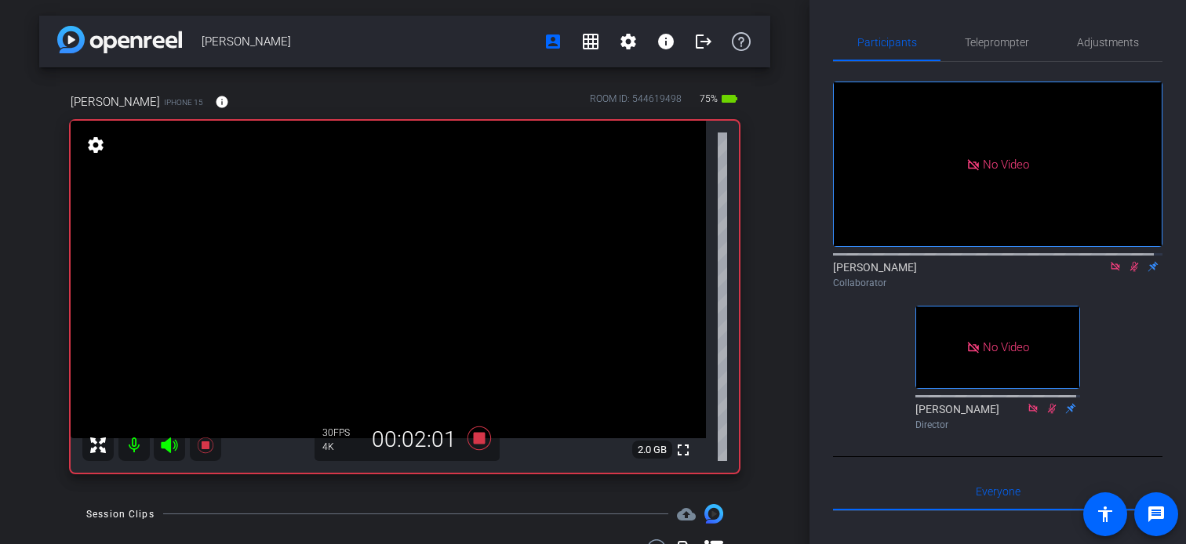
click at [1128, 272] on icon at bounding box center [1134, 266] width 13 height 11
click at [1131, 272] on icon at bounding box center [1134, 267] width 6 height 10
click at [1130, 272] on icon at bounding box center [1134, 267] width 9 height 10
click at [1128, 272] on icon at bounding box center [1134, 266] width 13 height 11
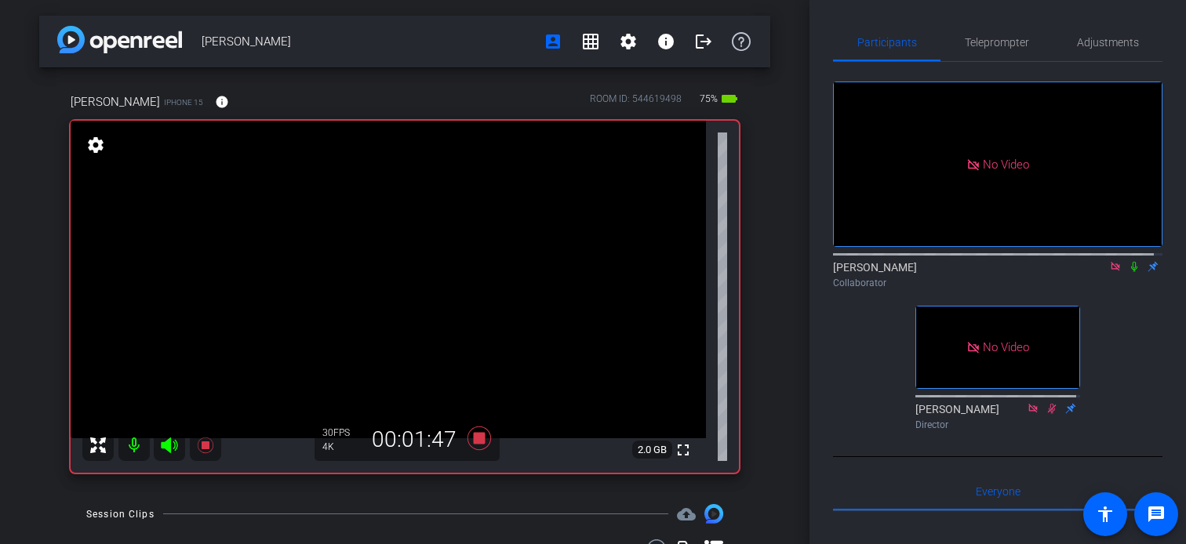
click at [1128, 272] on icon at bounding box center [1134, 266] width 13 height 11
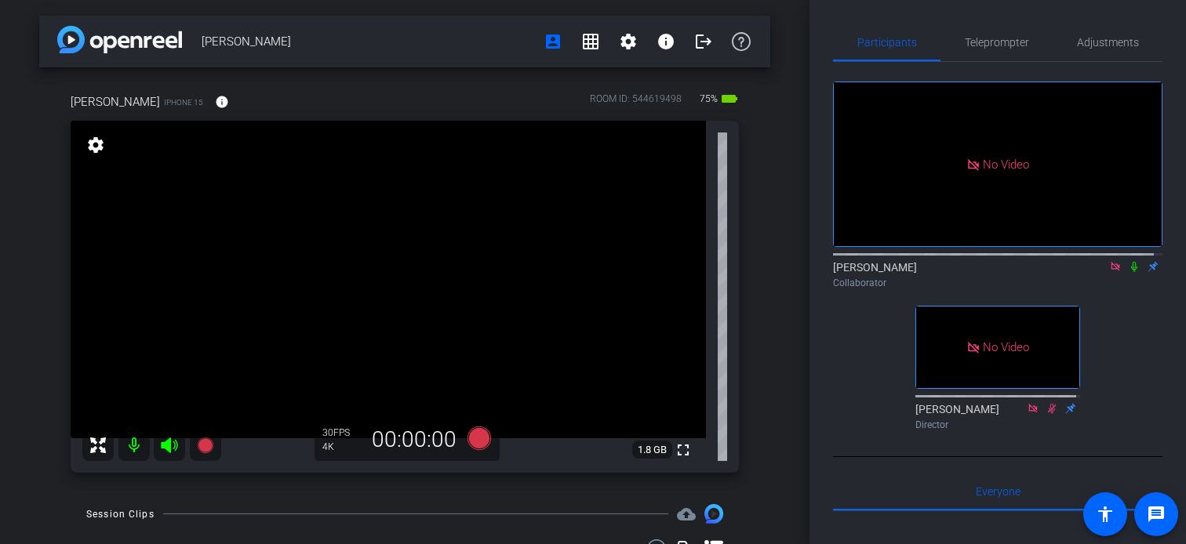
click at [1131, 272] on icon at bounding box center [1134, 267] width 6 height 10
click at [1130, 272] on icon at bounding box center [1134, 267] width 9 height 10
click at [1111, 271] on icon at bounding box center [1115, 266] width 9 height 9
